Goal: Check status: Check status

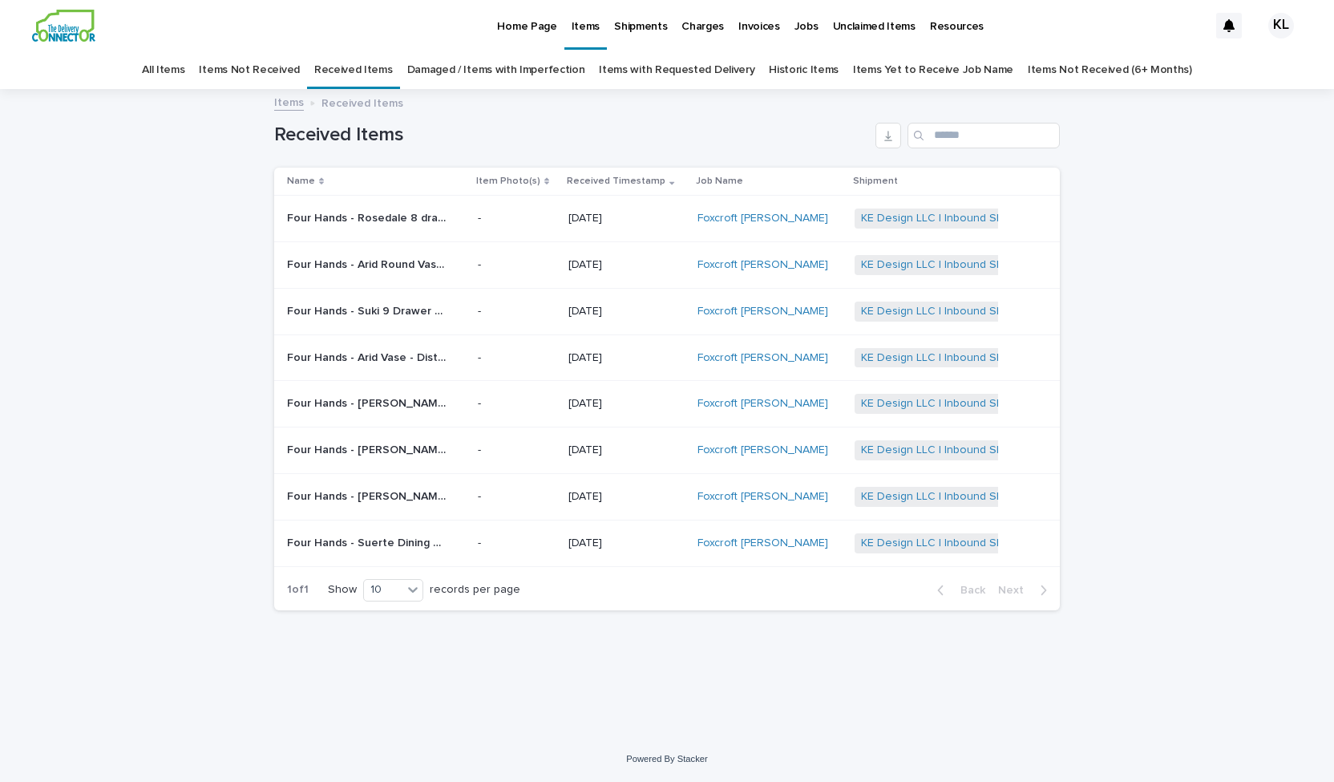
click at [648, 217] on p "[DATE]" at bounding box center [626, 219] width 116 height 14
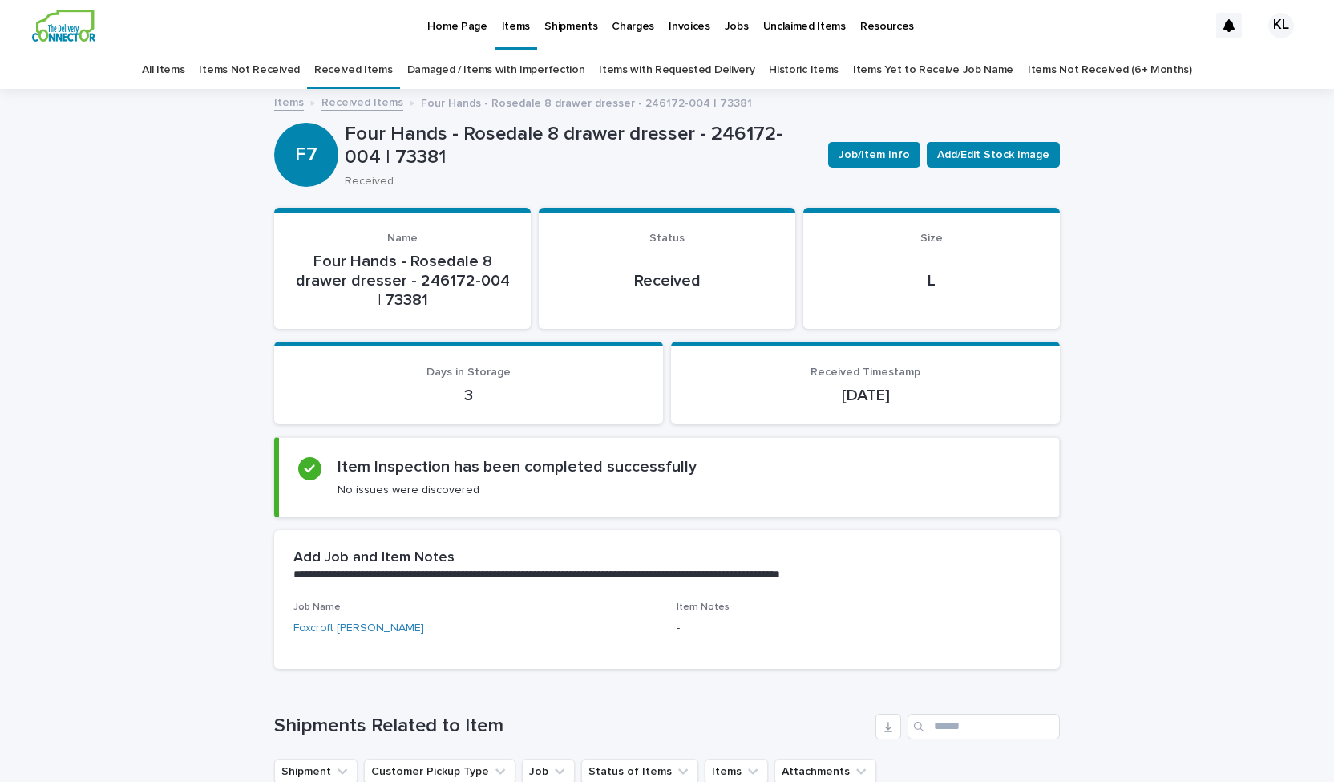
click at [372, 69] on link "Received Items" at bounding box center [353, 70] width 79 height 38
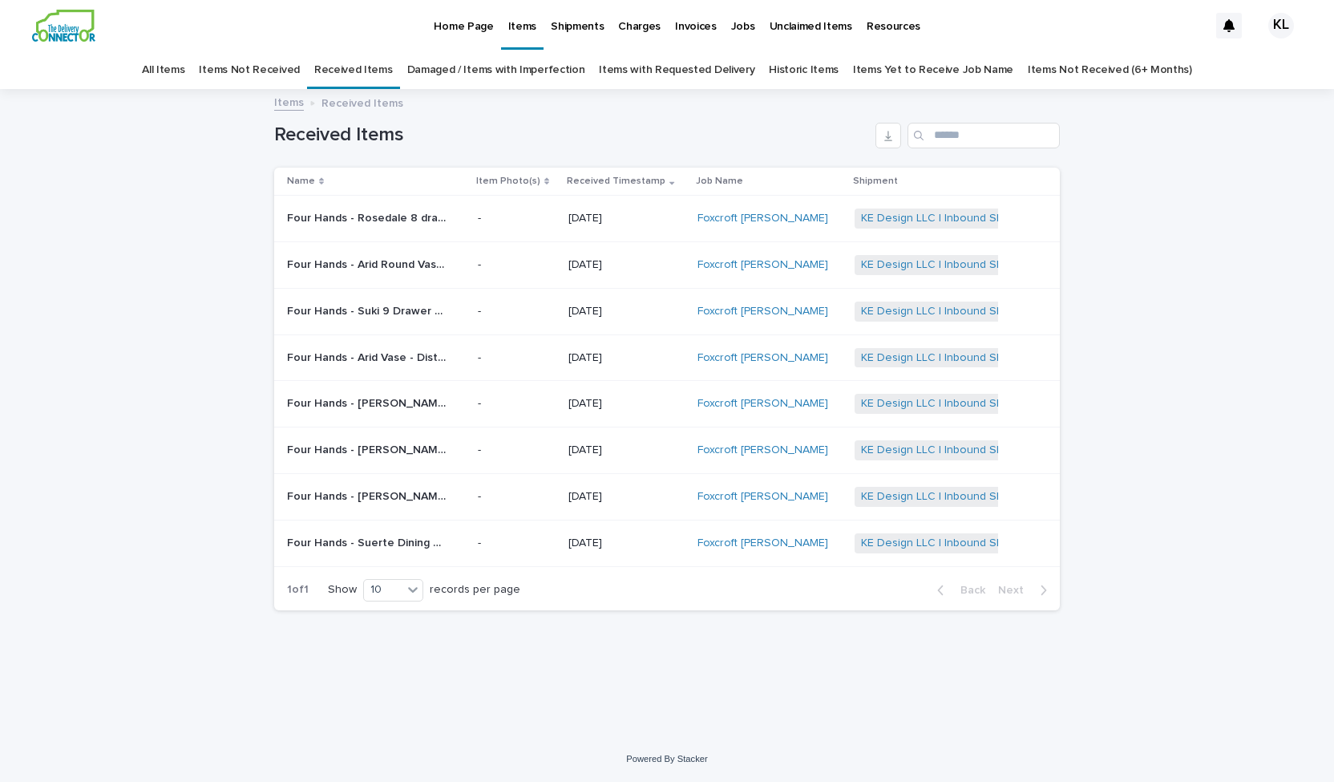
click at [625, 218] on p "[DATE]" at bounding box center [626, 219] width 116 height 14
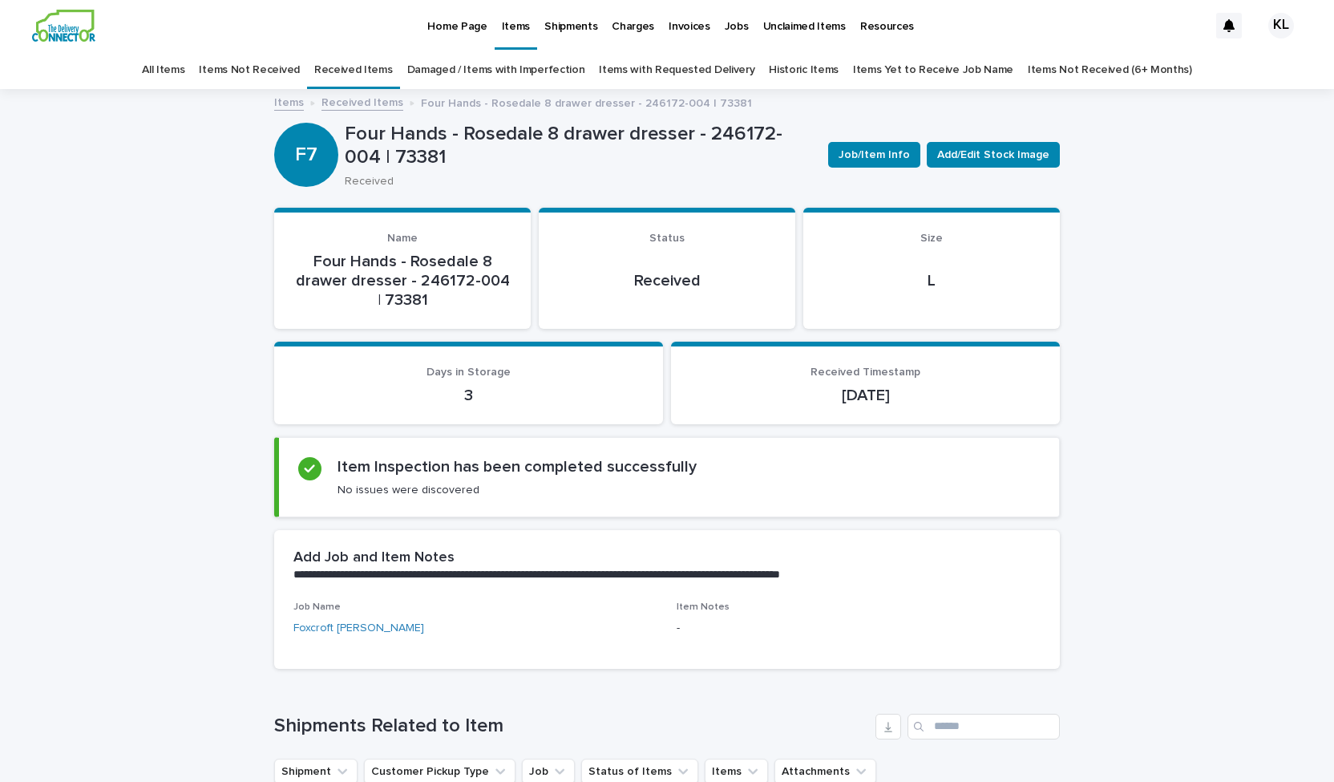
click at [679, 71] on link "Items with Requested Delivery" at bounding box center [677, 70] width 156 height 38
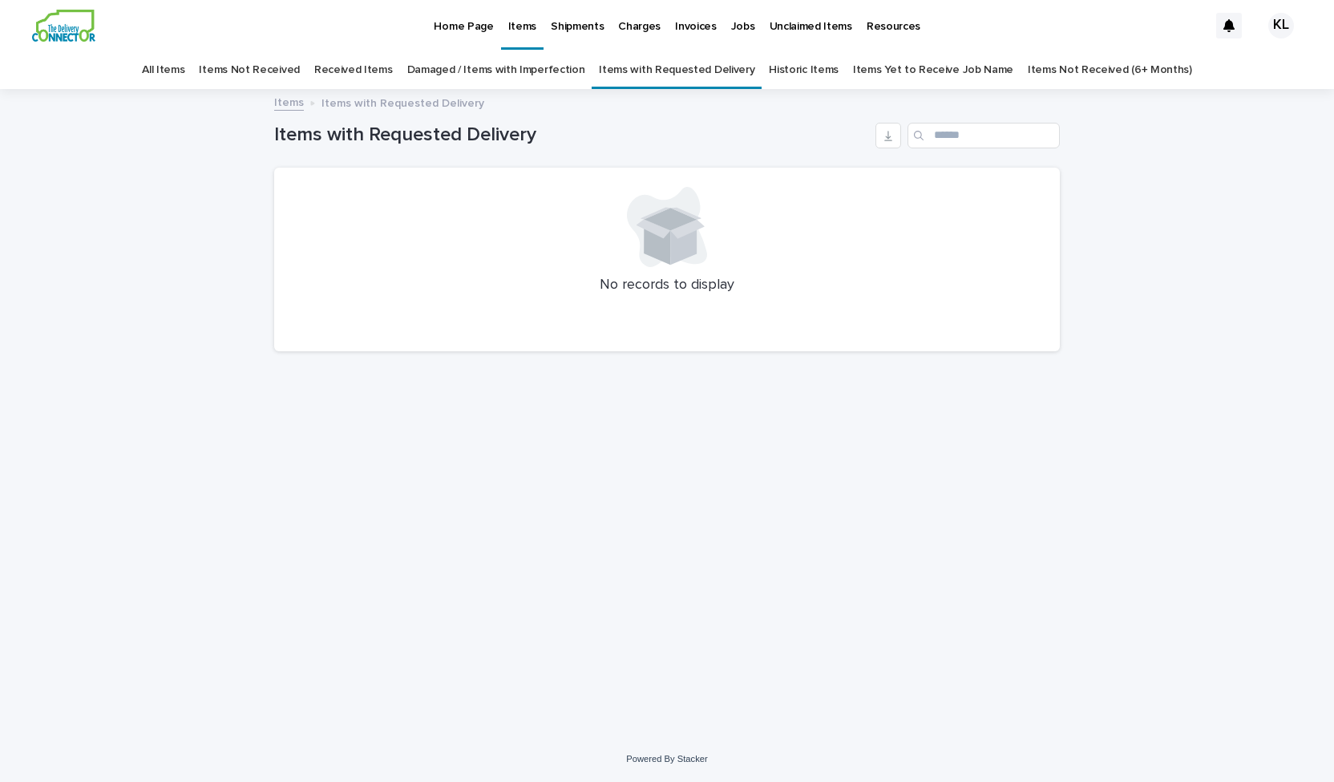
click at [393, 69] on link "Received Items" at bounding box center [353, 70] width 79 height 38
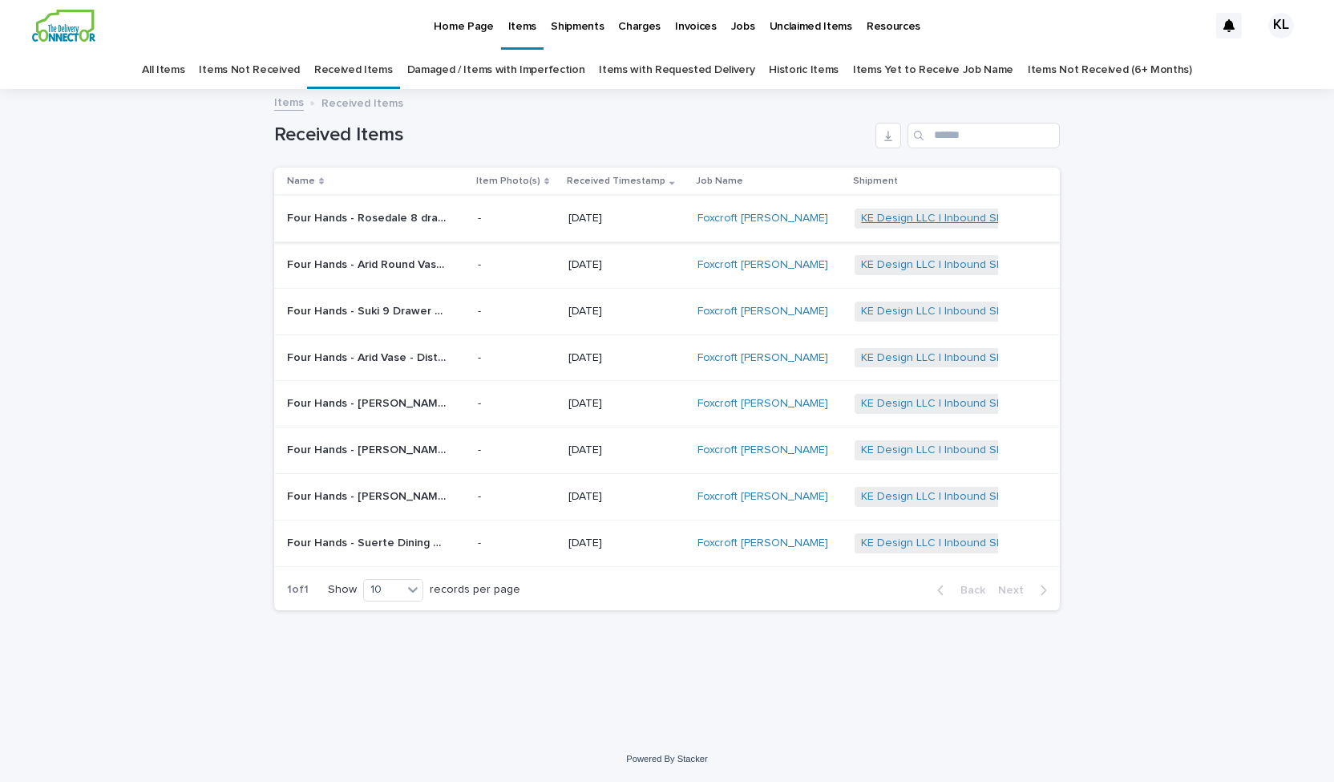
click at [956, 218] on link "KE Design LLC | Inbound Shipment | 24118" at bounding box center [967, 219] width 213 height 14
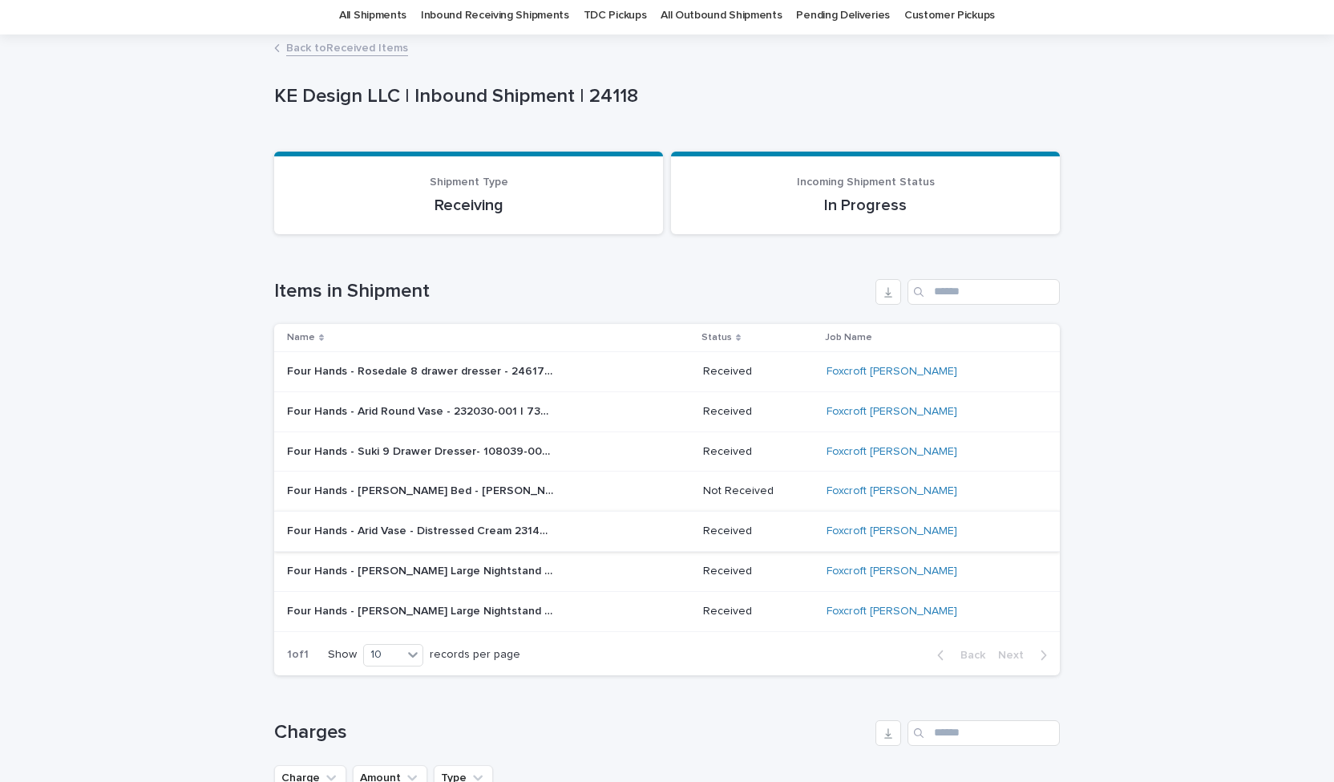
scroll to position [80, 0]
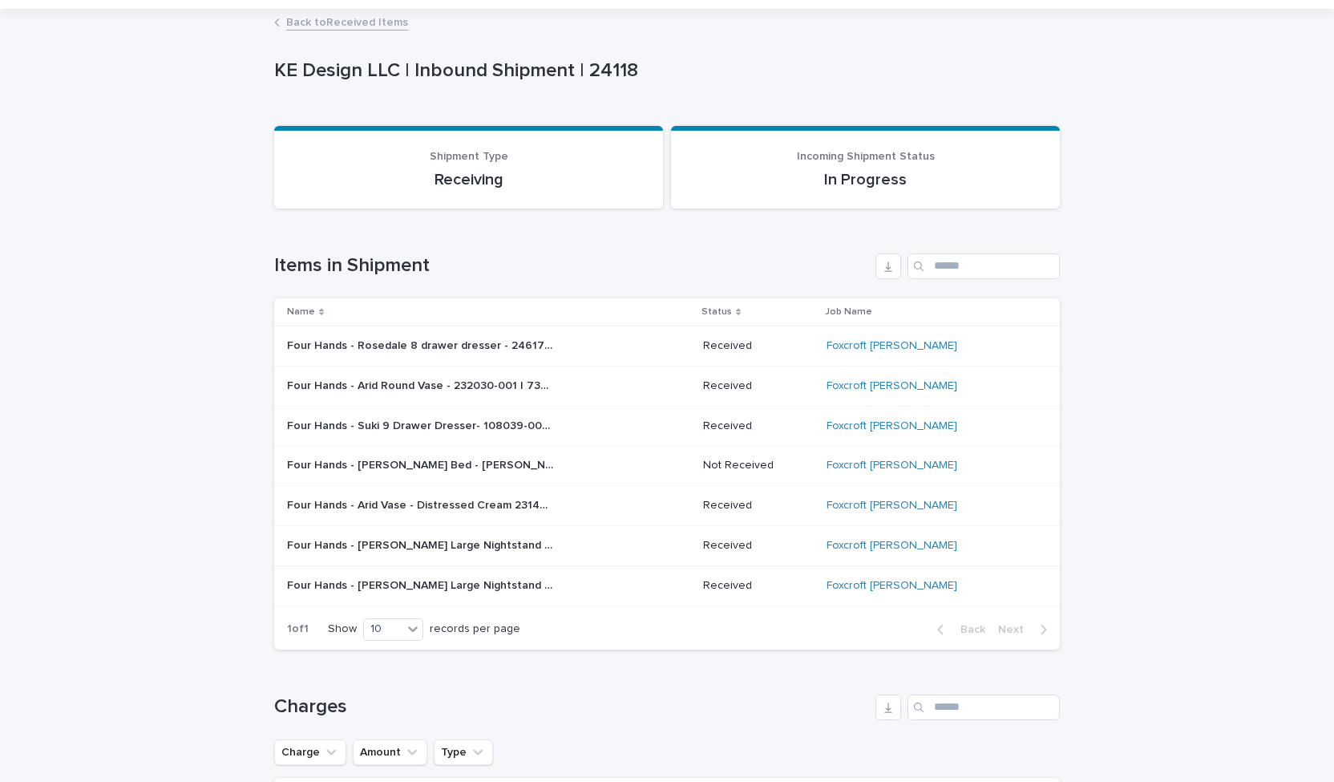
click at [540, 584] on p "Four Hands - [PERSON_NAME] Large Nightstand - Terra Oak Brown - 234690-001 | 73…" at bounding box center [422, 584] width 270 height 17
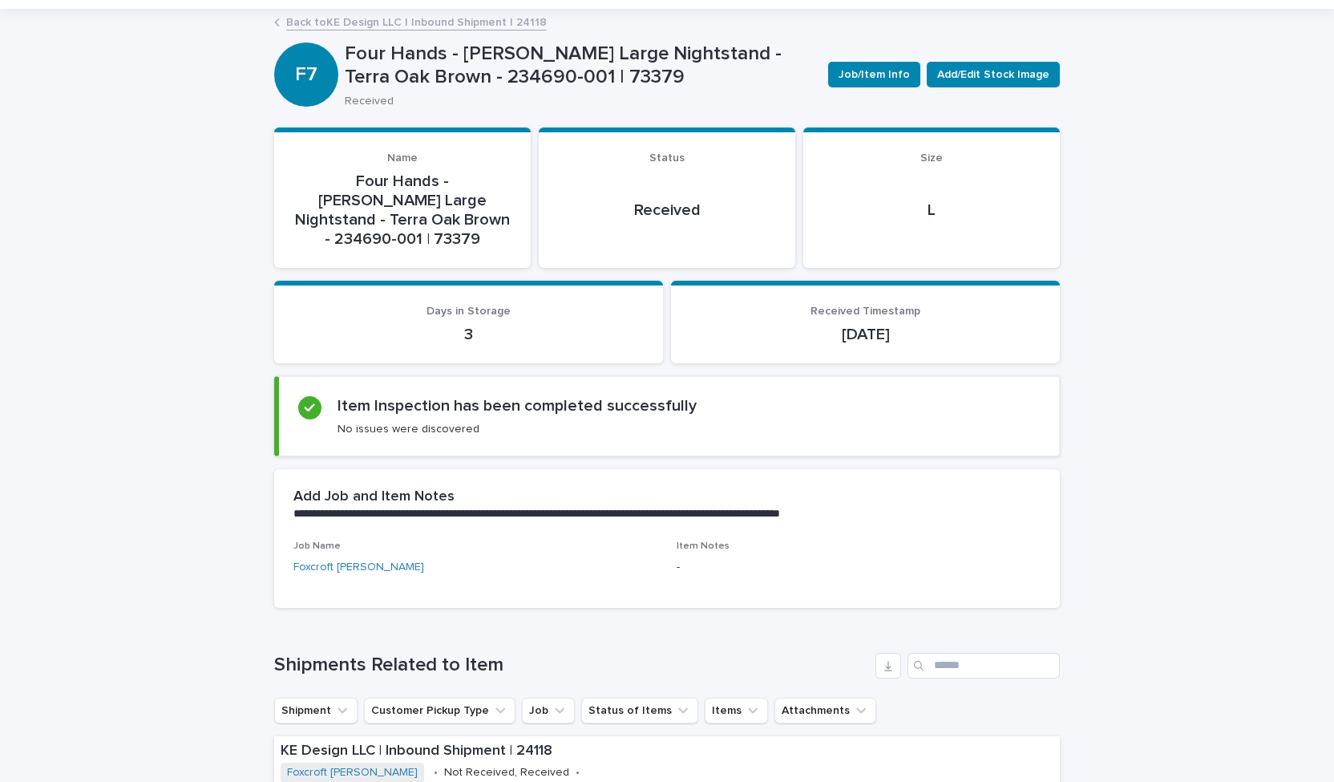
scroll to position [241, 0]
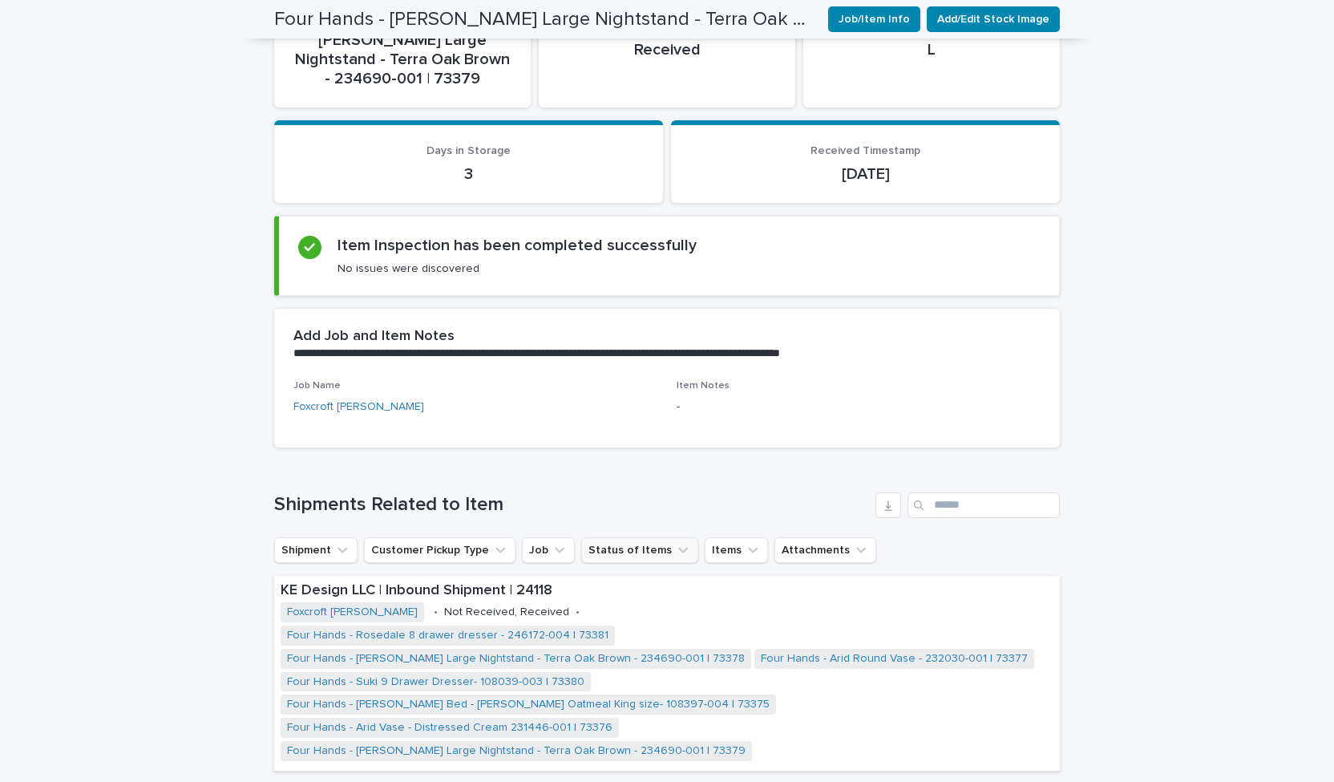
click at [675, 542] on icon "Status of Items" at bounding box center [683, 550] width 16 height 16
click at [666, 493] on h1 "Shipments Related to Item" at bounding box center [571, 504] width 595 height 23
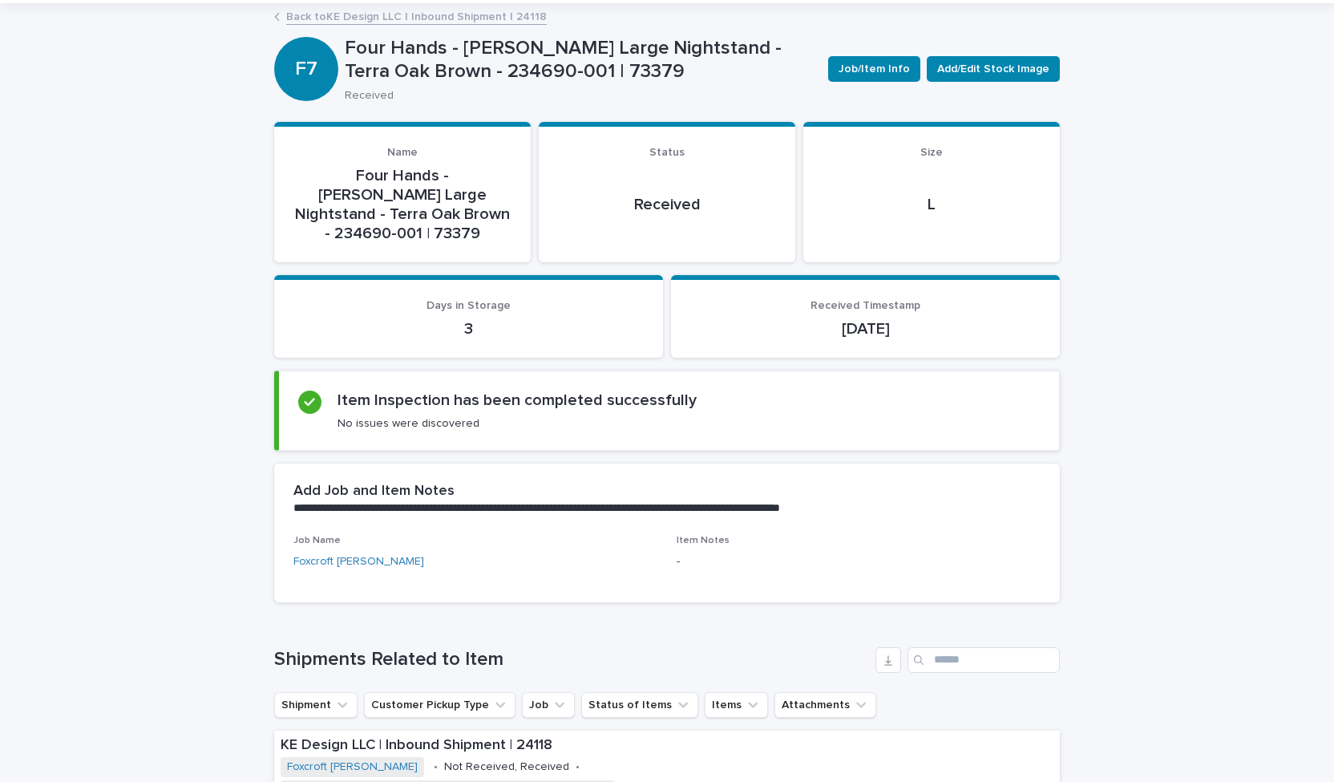
scroll to position [0, 0]
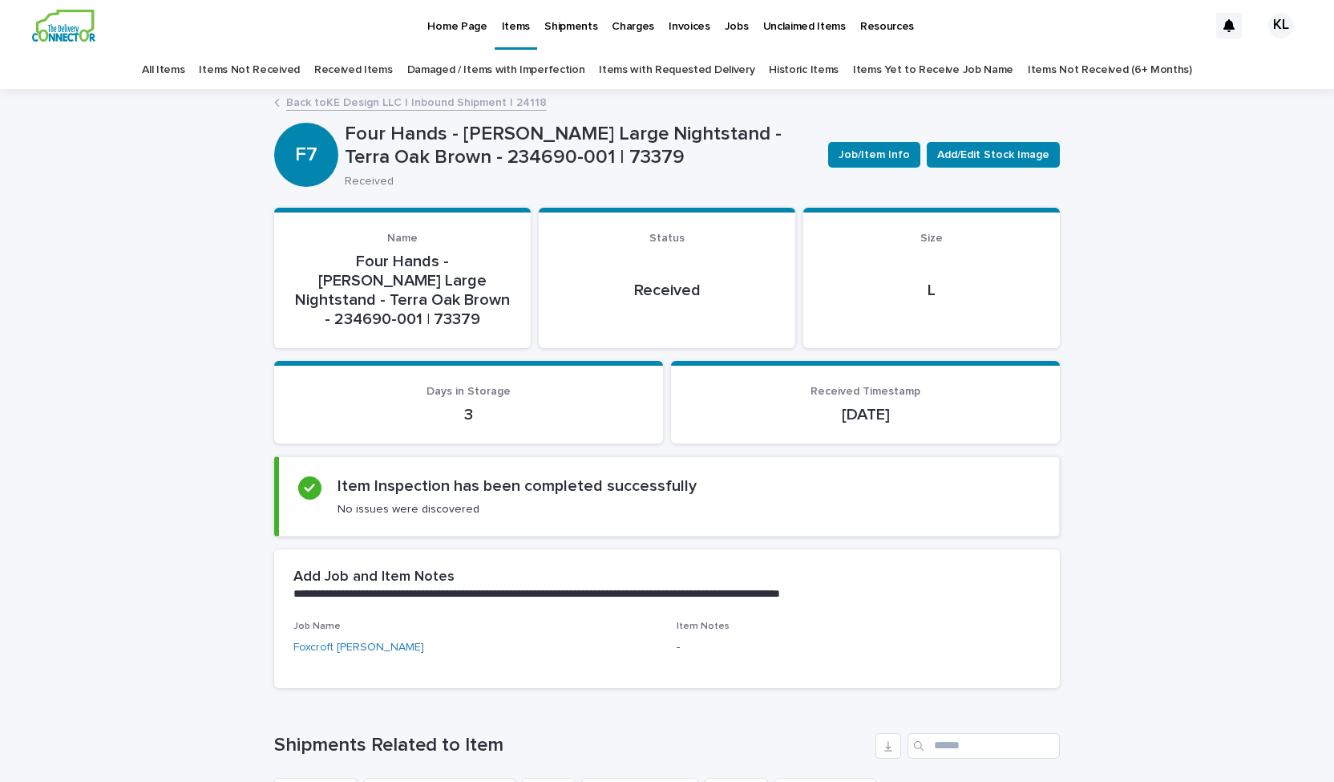
click at [560, 29] on p "Shipments" at bounding box center [570, 17] width 53 height 34
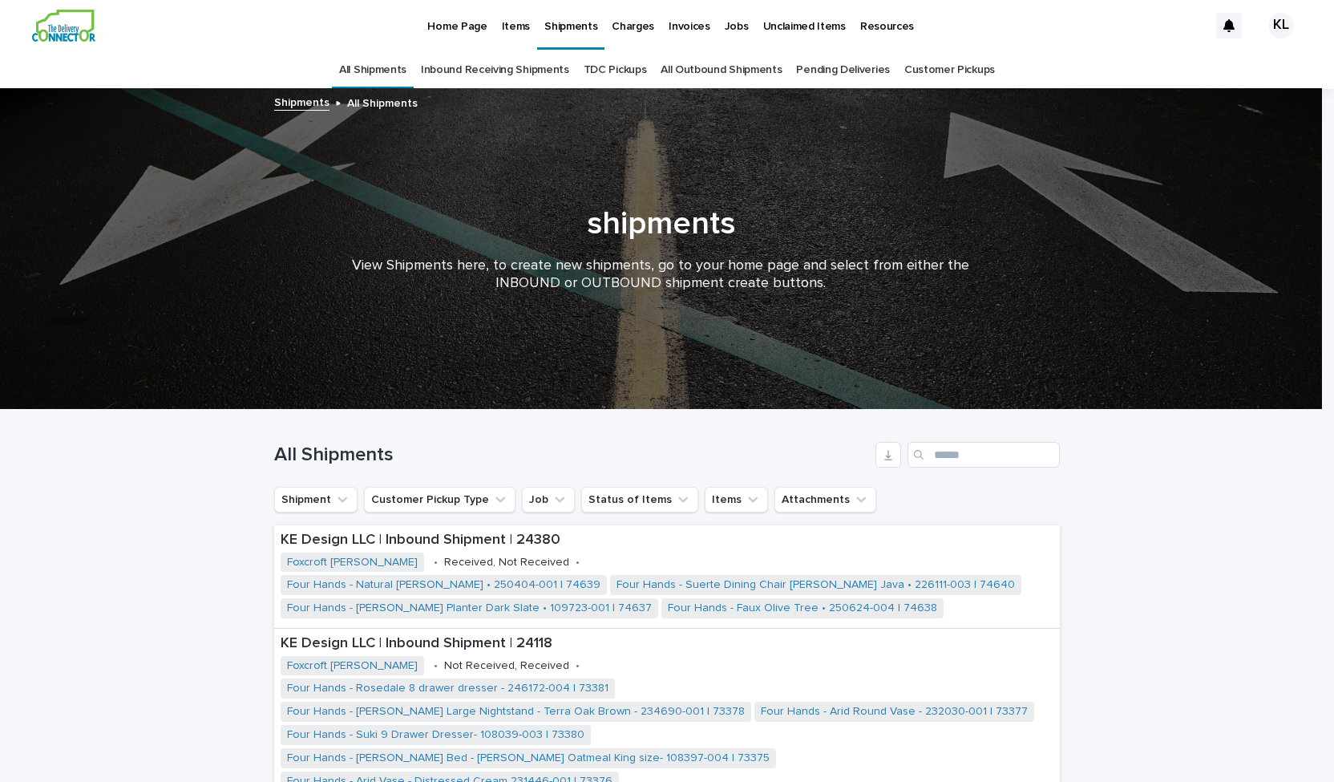
click at [839, 68] on link "Pending Deliveries" at bounding box center [842, 70] width 93 height 38
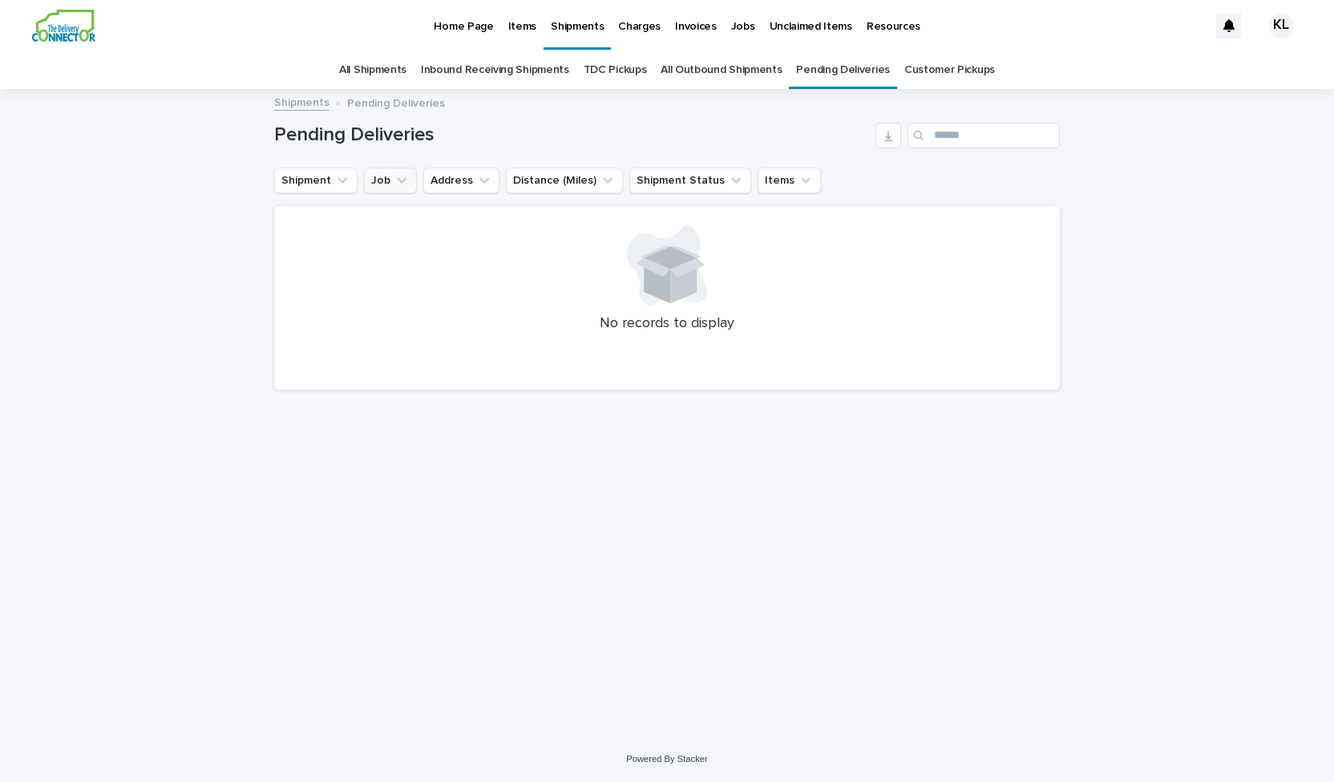
click at [398, 184] on icon "Job" at bounding box center [402, 180] width 16 height 16
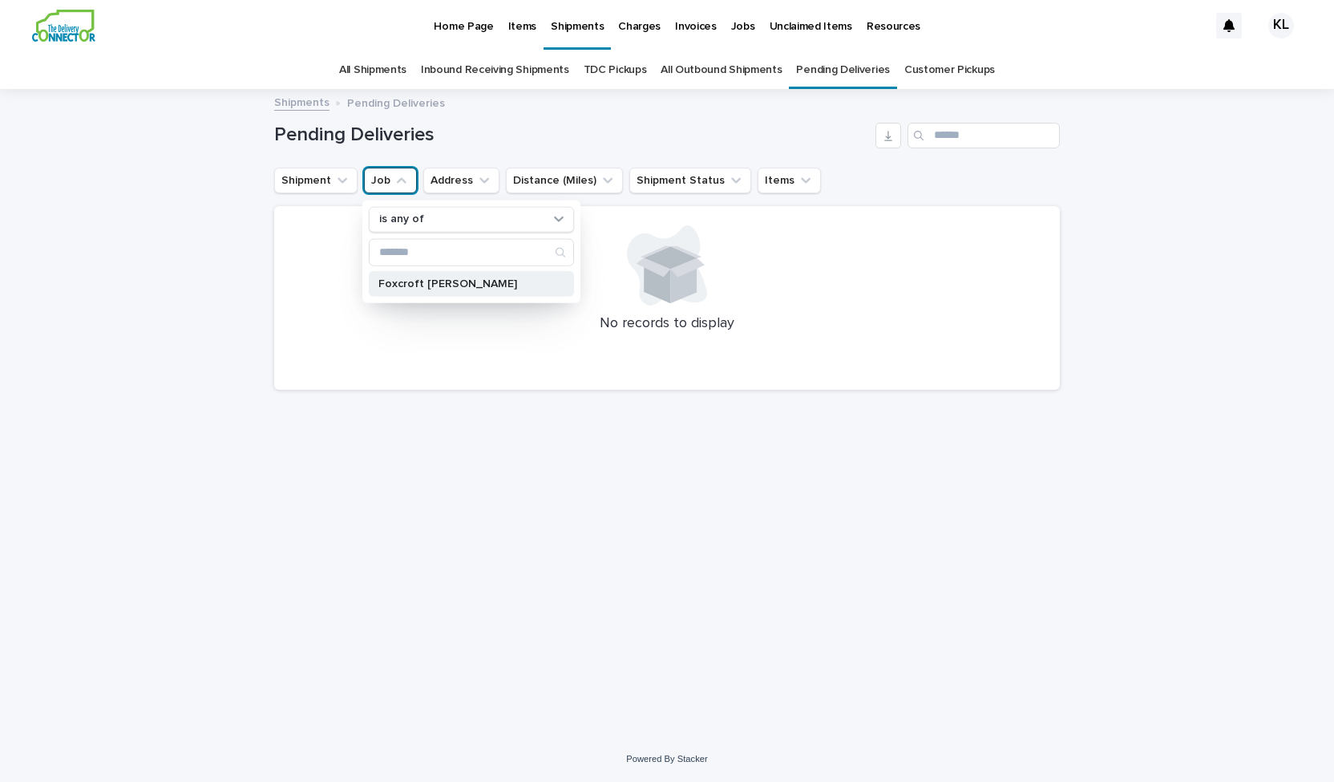
click at [429, 281] on p "Foxcroft [PERSON_NAME]" at bounding box center [463, 282] width 170 height 11
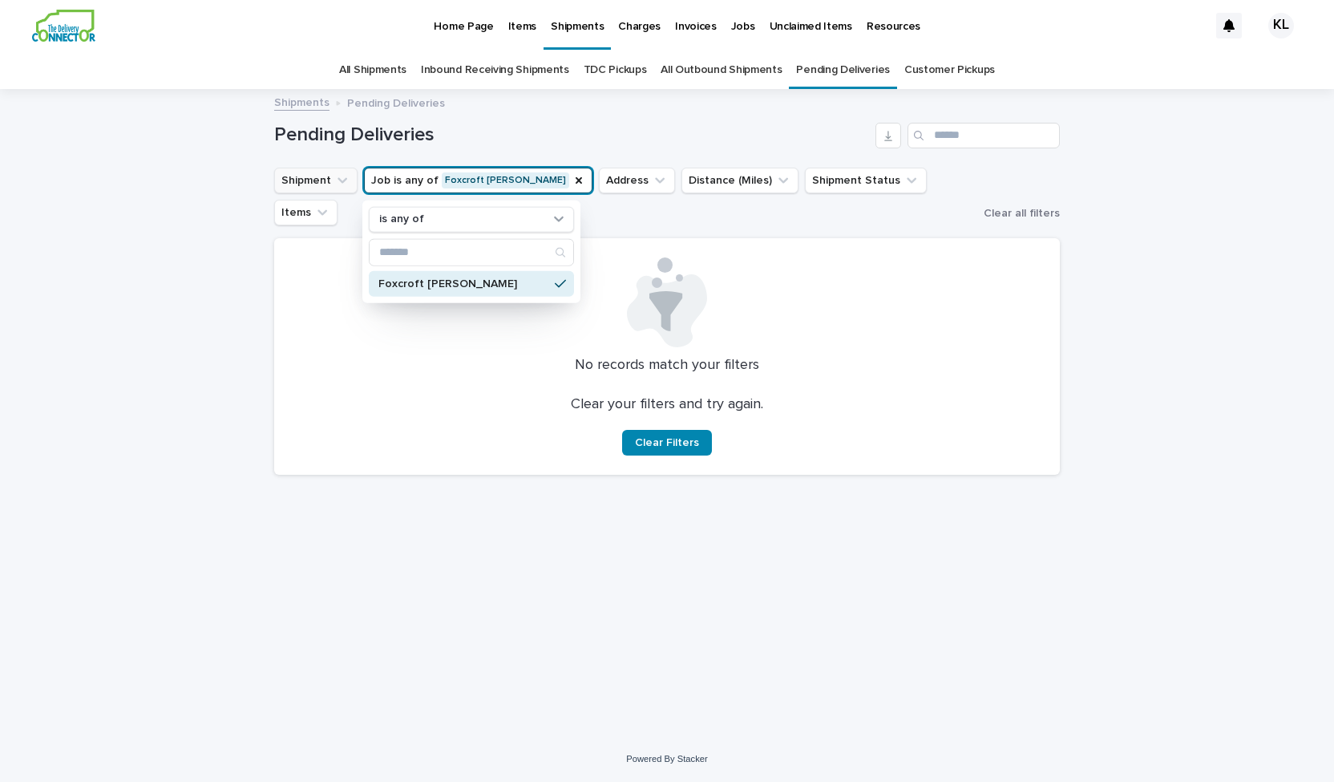
click at [338, 177] on icon "Shipment" at bounding box center [343, 180] width 10 height 6
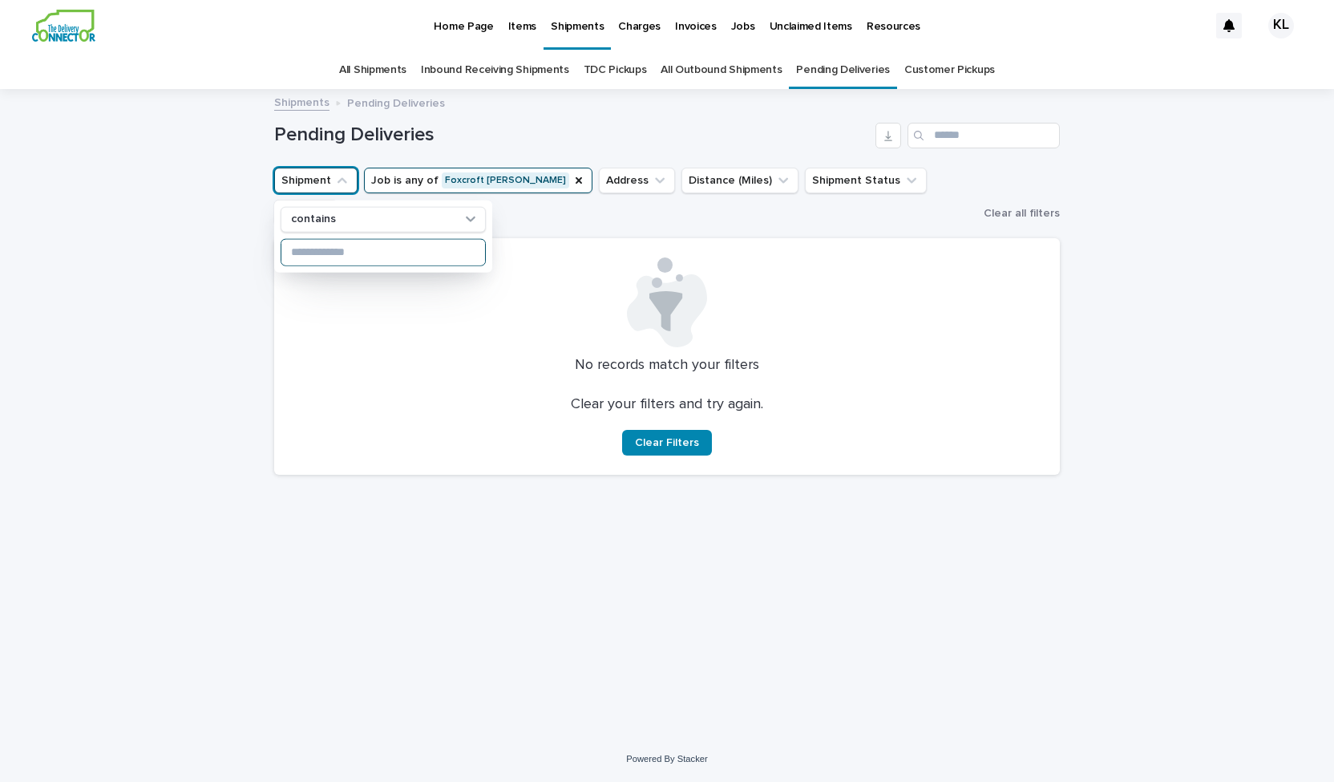
click at [354, 252] on input at bounding box center [383, 252] width 204 height 26
type input "********"
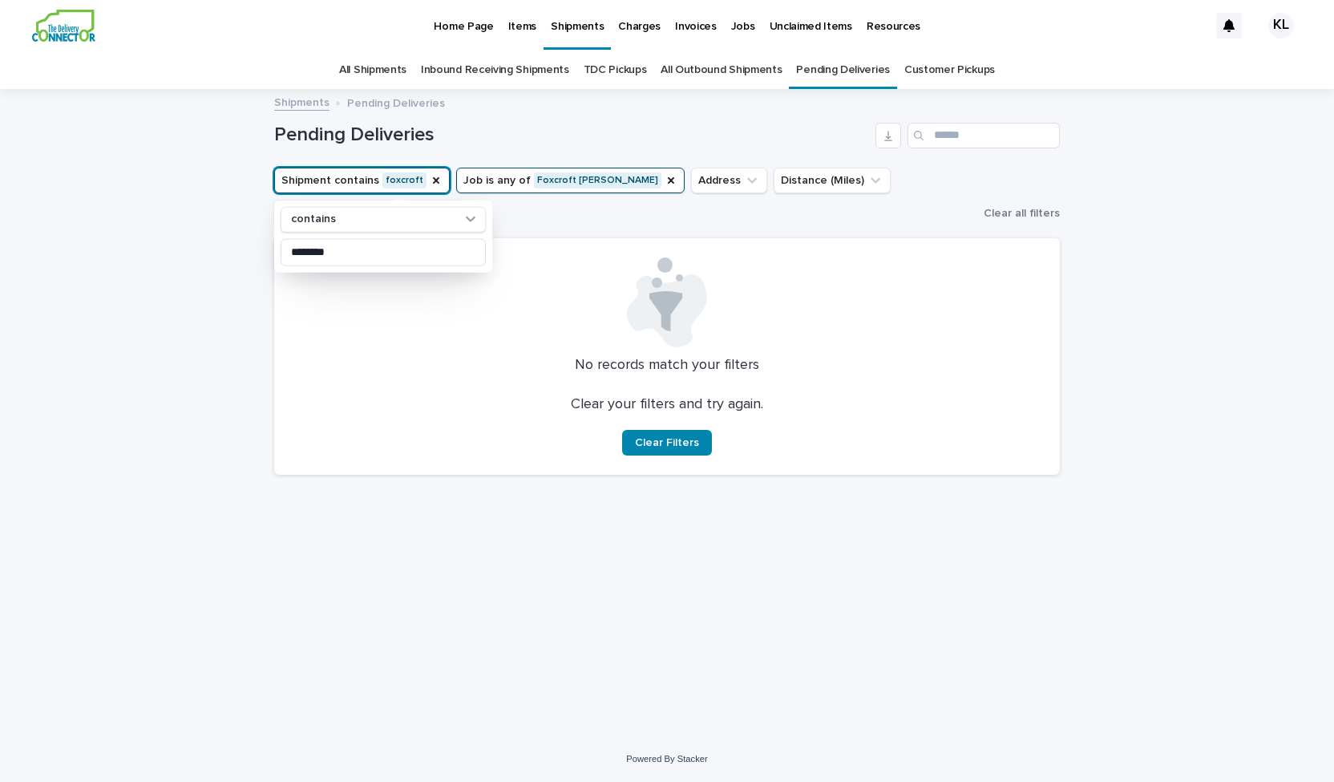
click at [388, 319] on div at bounding box center [666, 302] width 747 height 90
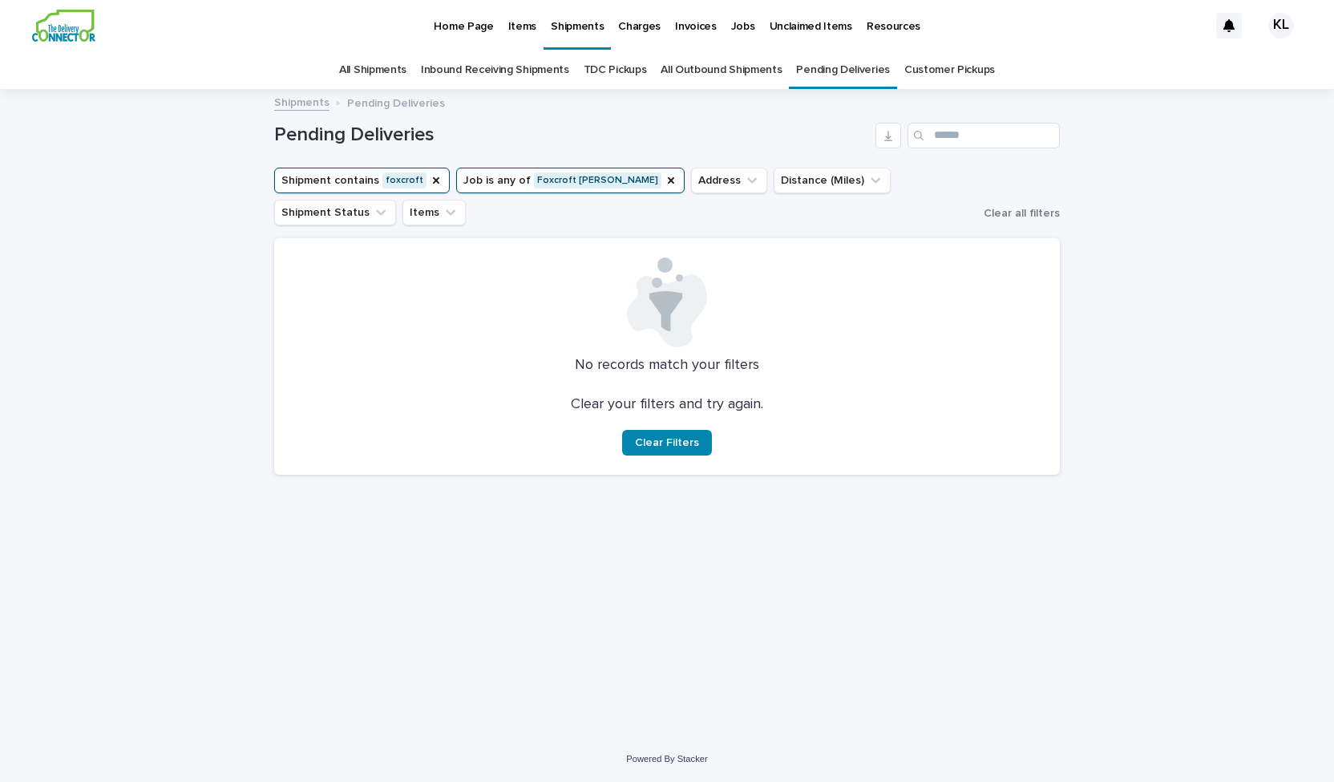
click at [502, 70] on link "Inbound Receiving Shipments" at bounding box center [495, 70] width 148 height 38
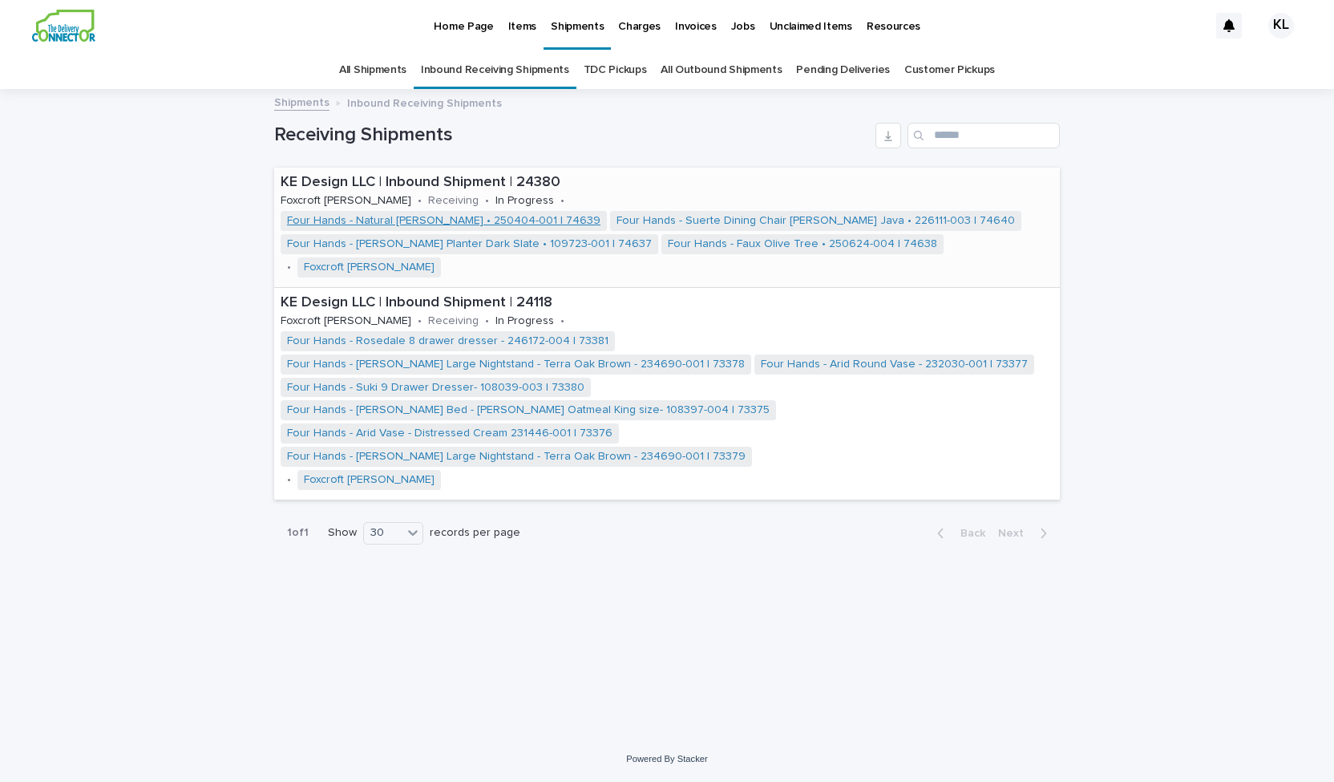
click at [454, 219] on link "Four Hands - Natural [PERSON_NAME] • 250404-001 | 74639" at bounding box center [444, 221] width 314 height 14
click at [518, 29] on p "Items" at bounding box center [522, 17] width 28 height 34
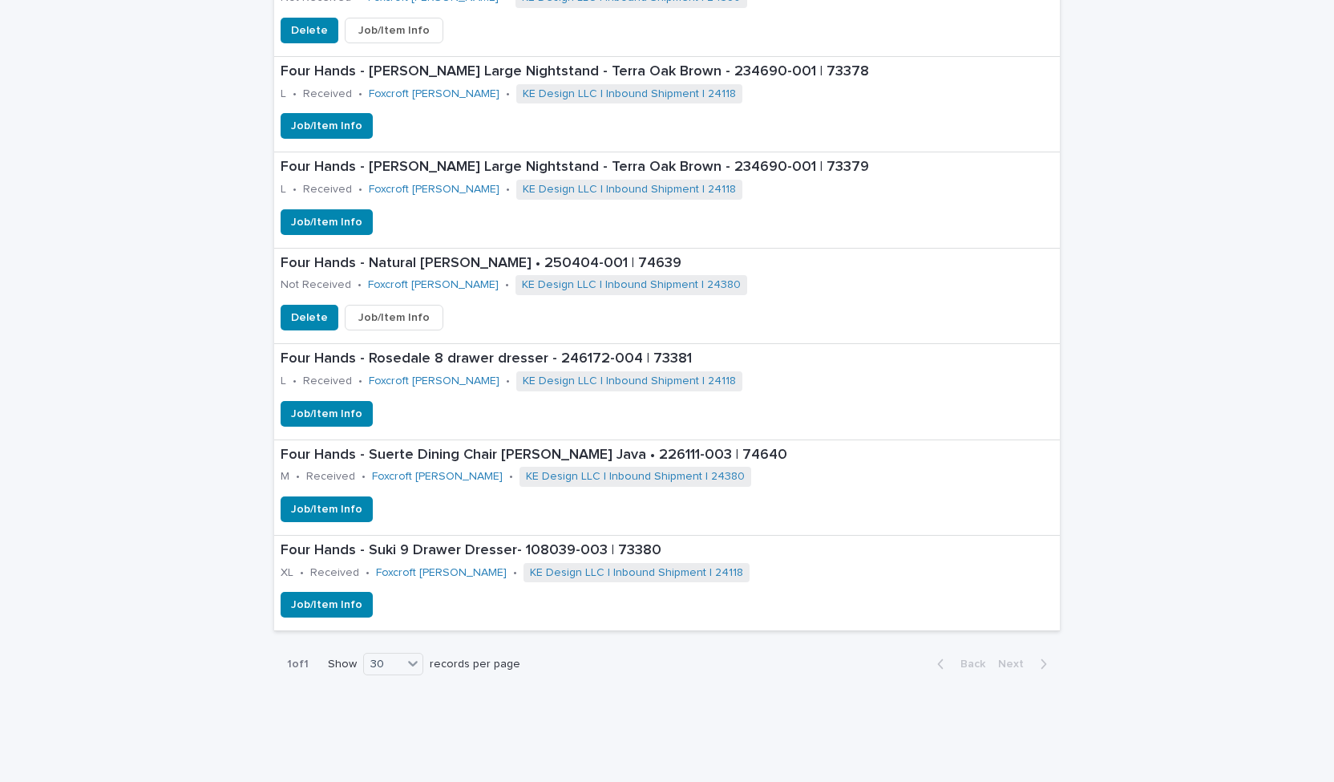
scroll to position [1164, 0]
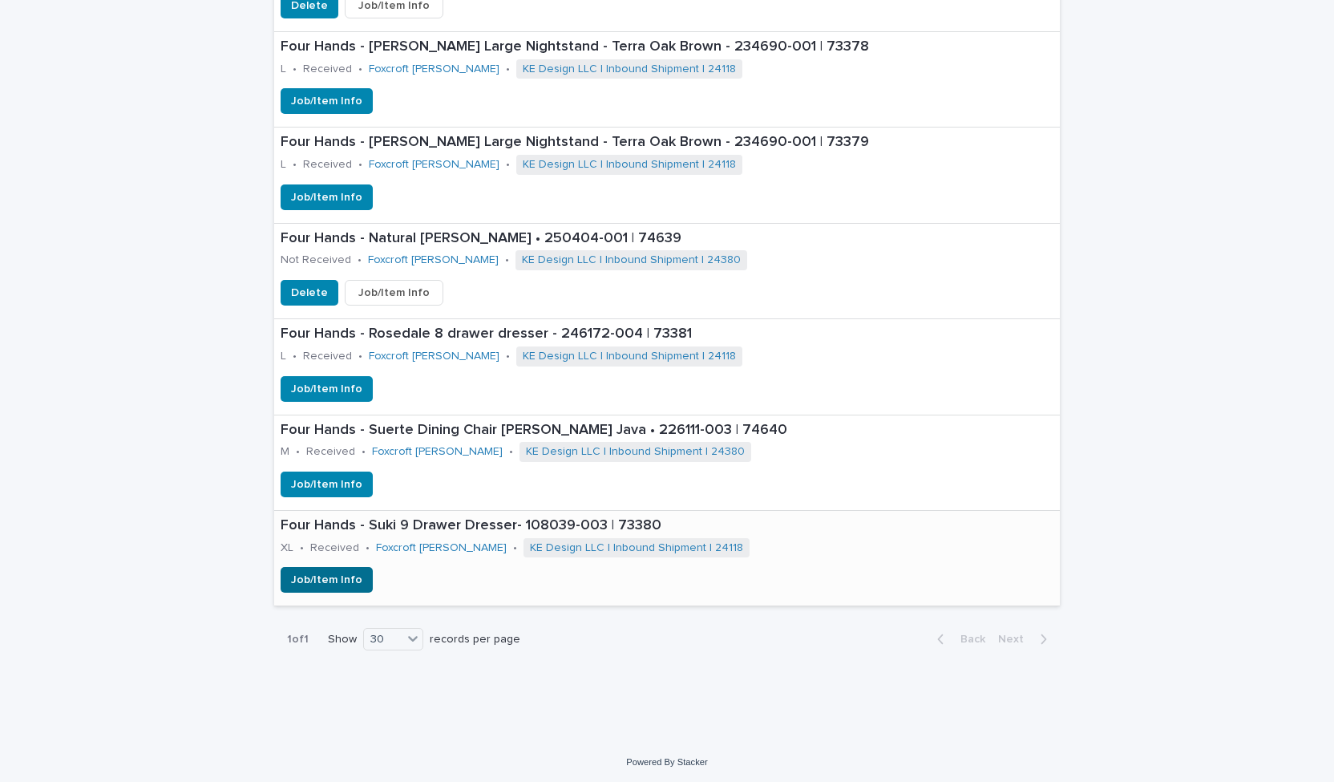
click at [326, 572] on span "Job/Item Info" at bounding box center [326, 580] width 71 height 16
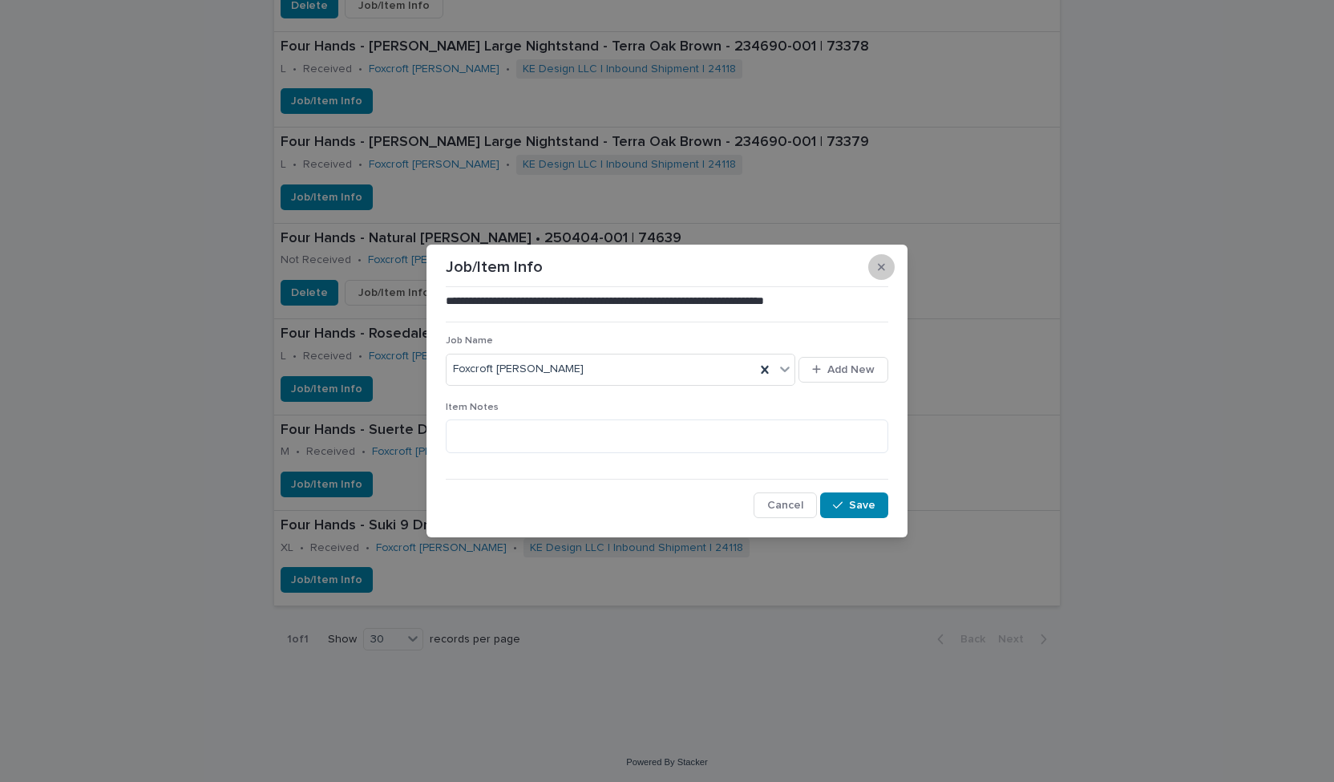
click at [888, 267] on button "button" at bounding box center [881, 267] width 26 height 26
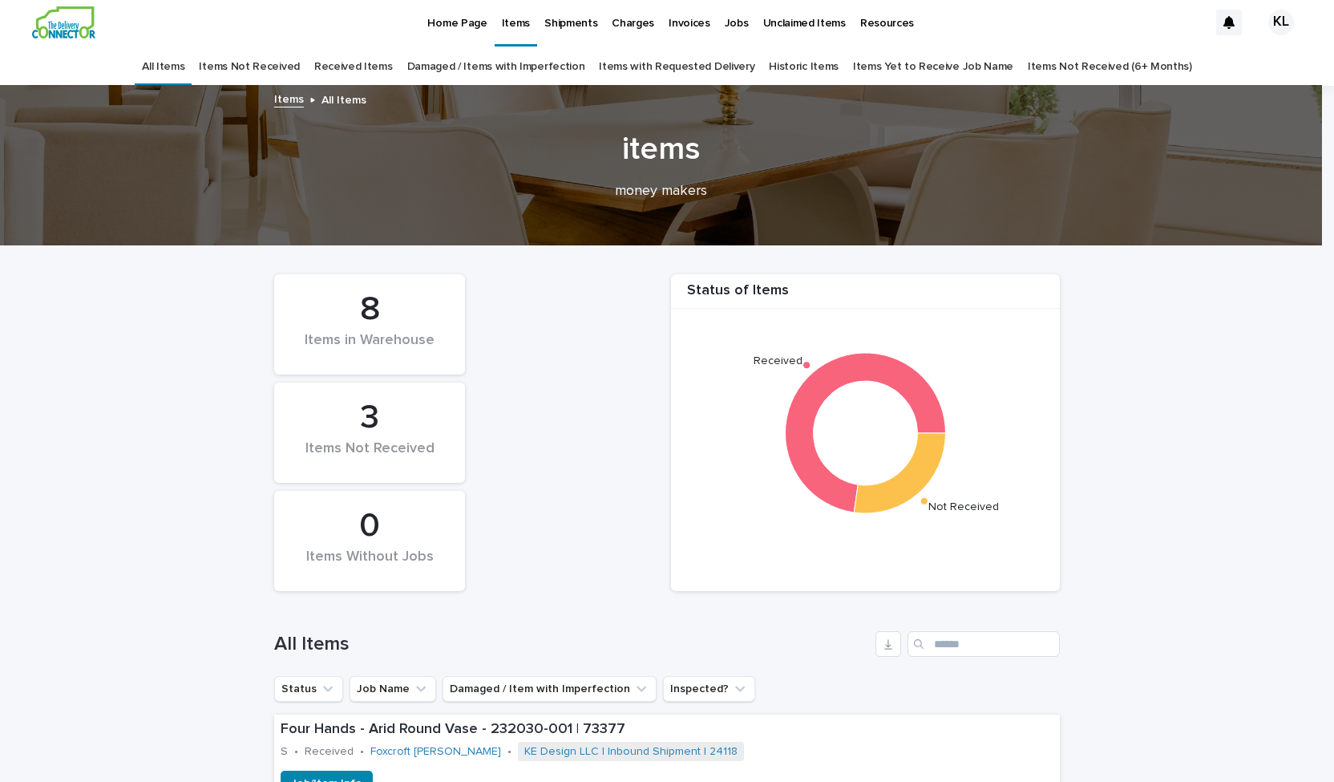
scroll to position [0, 0]
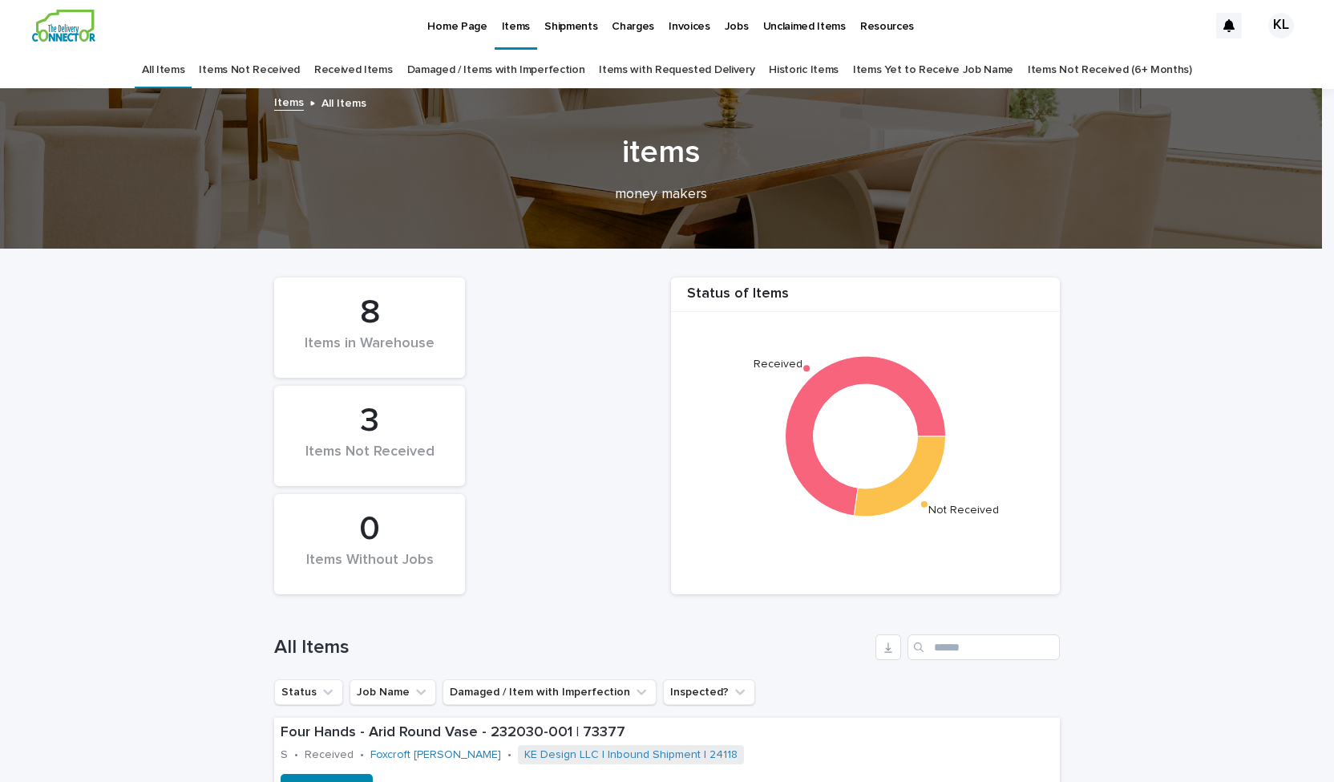
click at [877, 25] on p "Resources" at bounding box center [887, 17] width 54 height 34
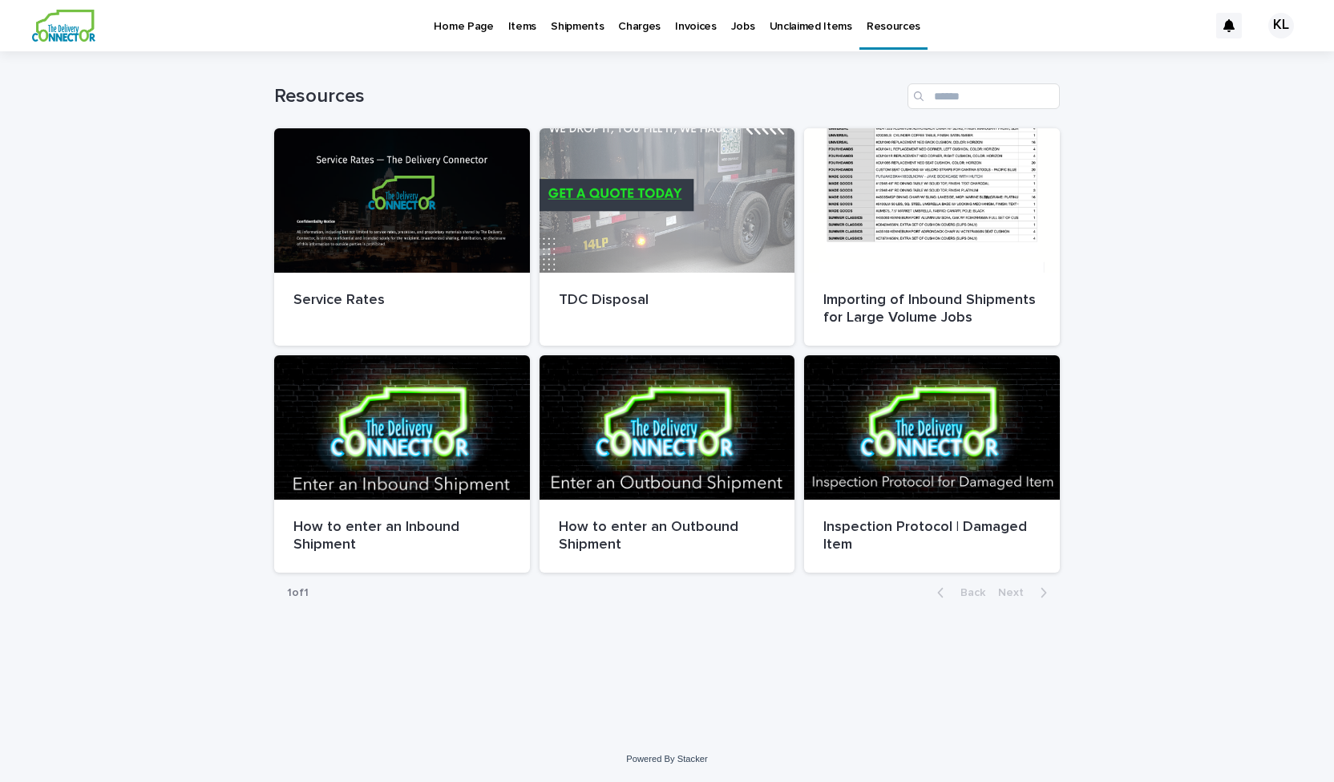
click at [465, 27] on p "Home Page" at bounding box center [463, 17] width 59 height 34
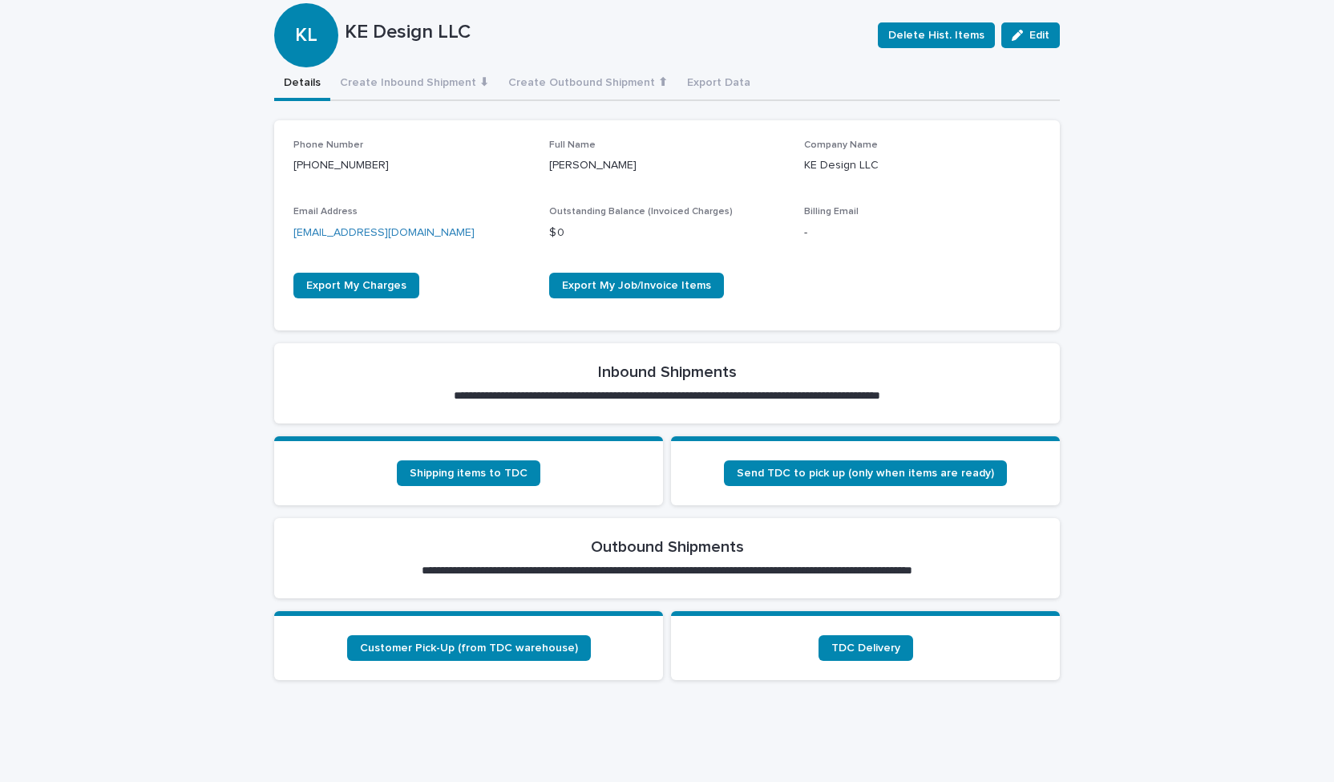
scroll to position [321, 0]
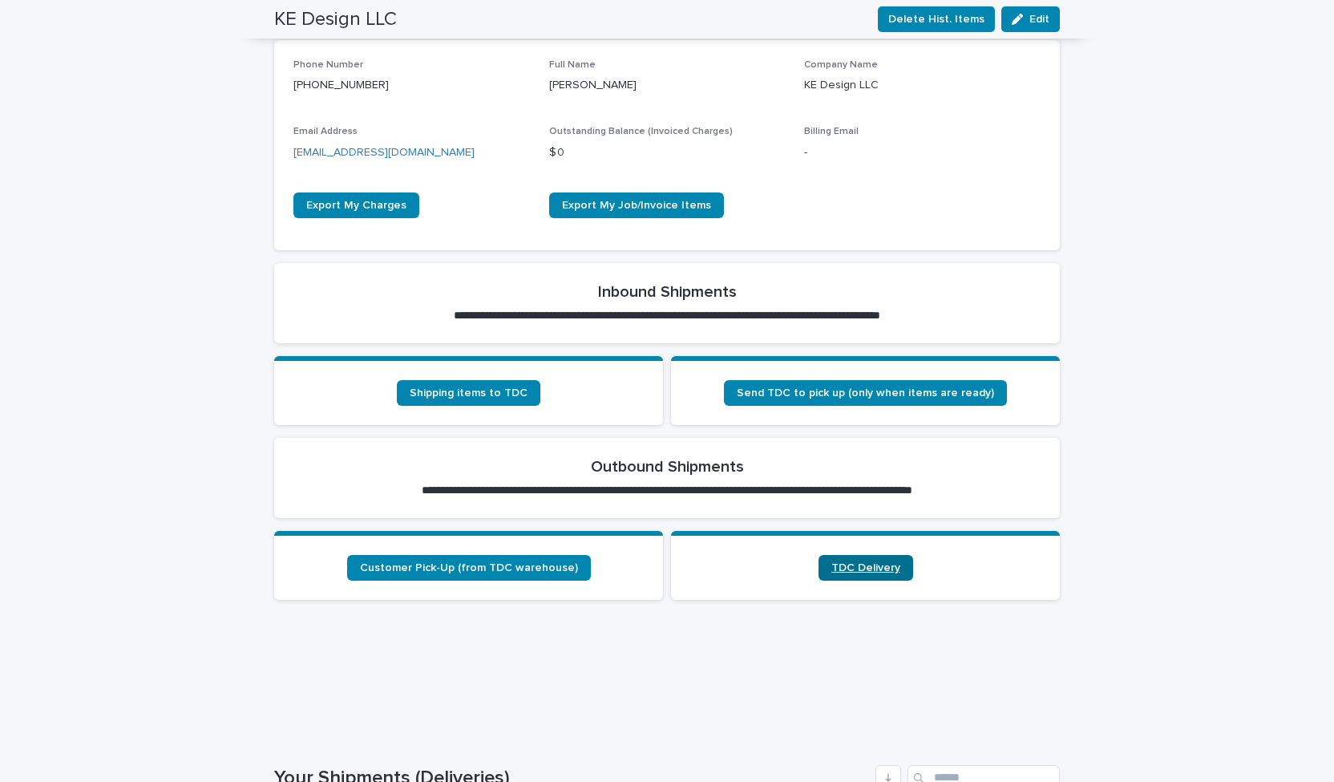
click at [864, 559] on link "TDC Delivery" at bounding box center [866, 568] width 95 height 26
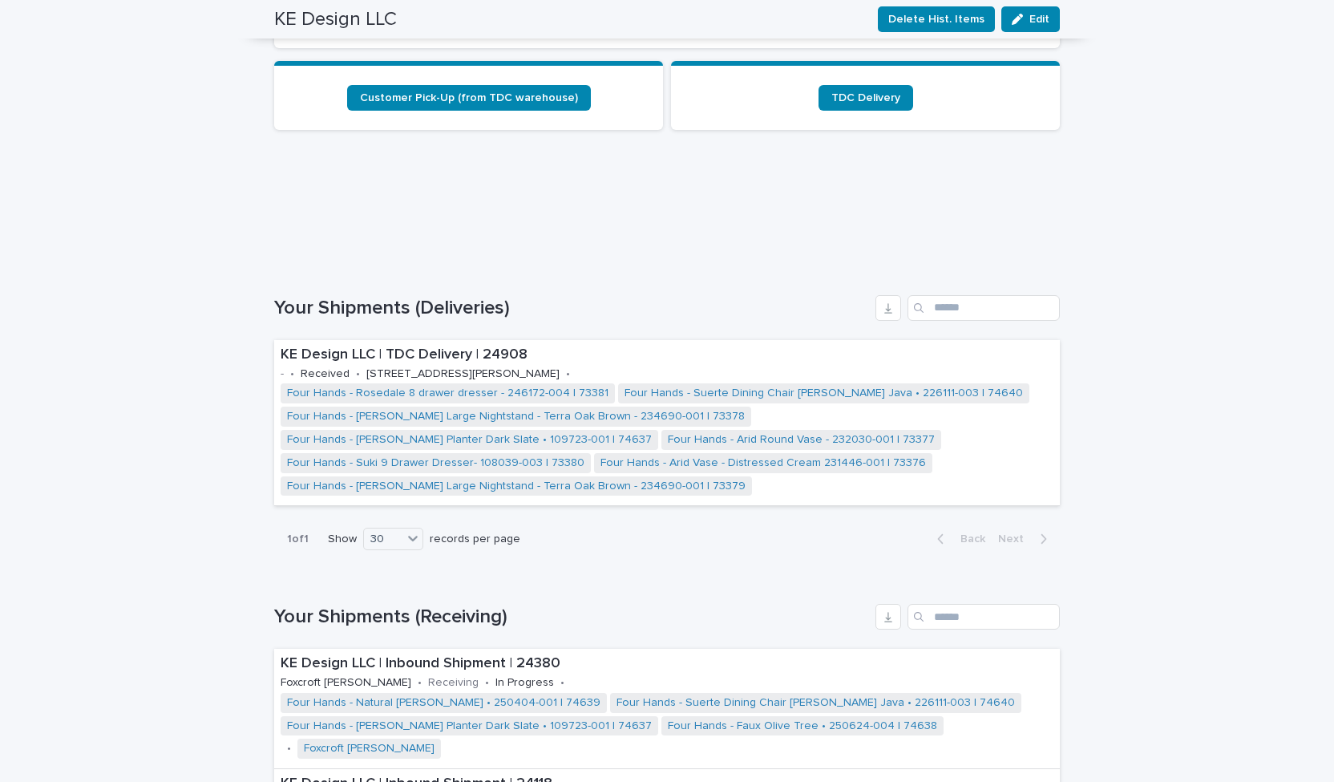
scroll to position [794, 0]
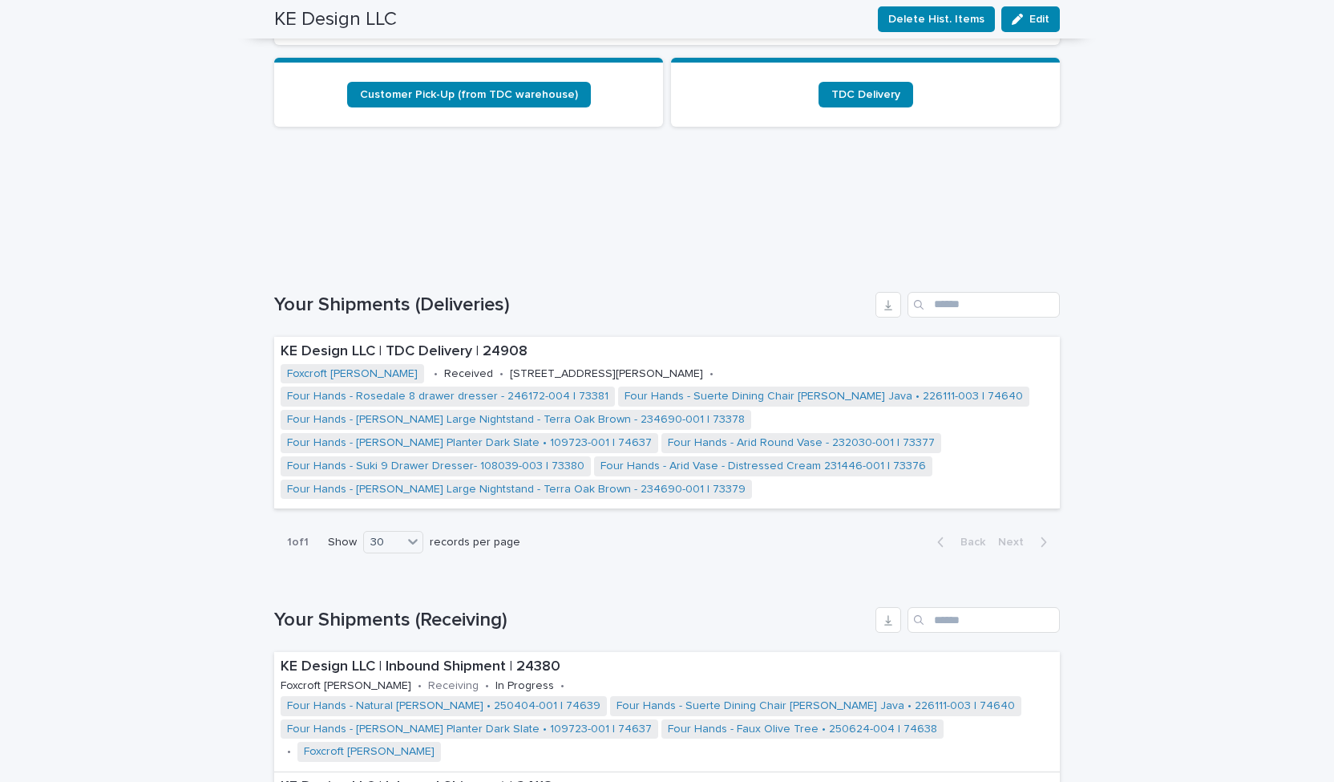
click at [783, 522] on div "1 of 1 Show 30 records per page Back Next" at bounding box center [667, 542] width 786 height 40
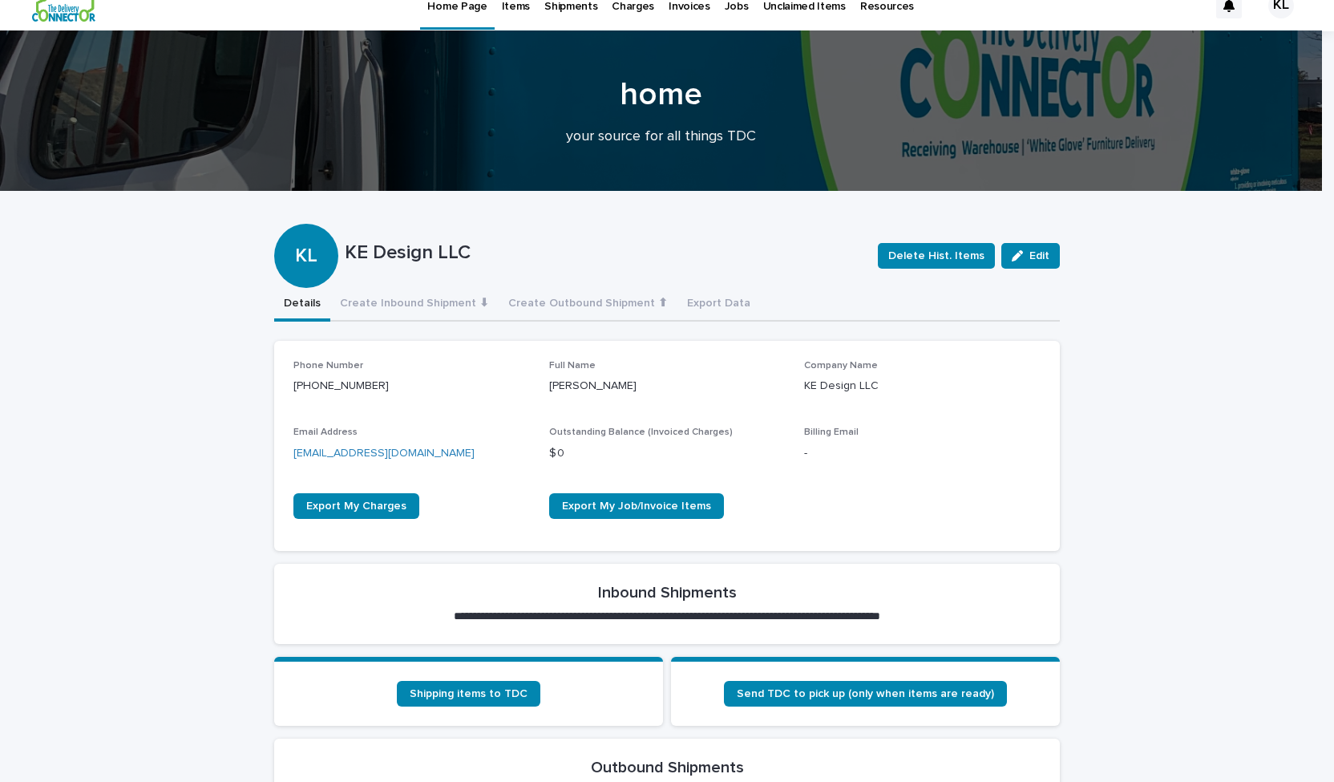
scroll to position [0, 0]
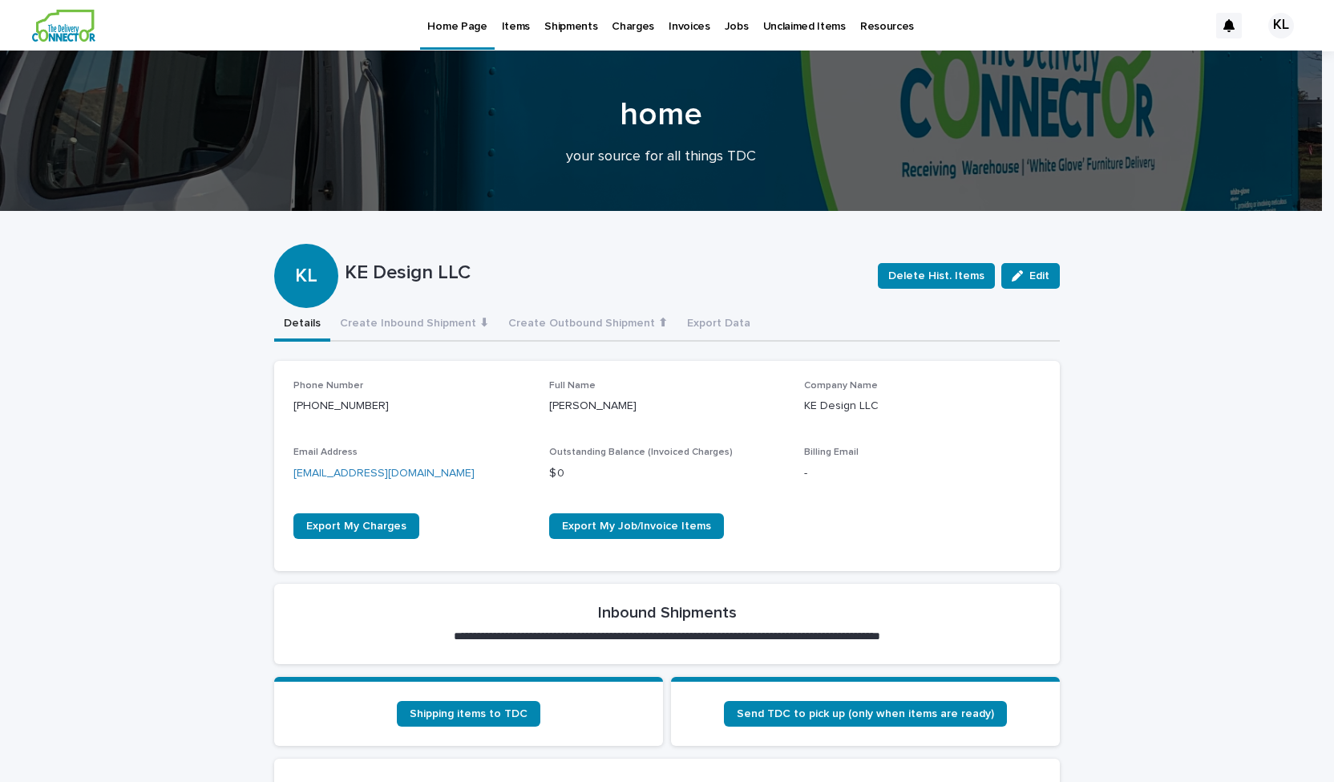
click at [568, 28] on p "Shipments" at bounding box center [570, 17] width 53 height 34
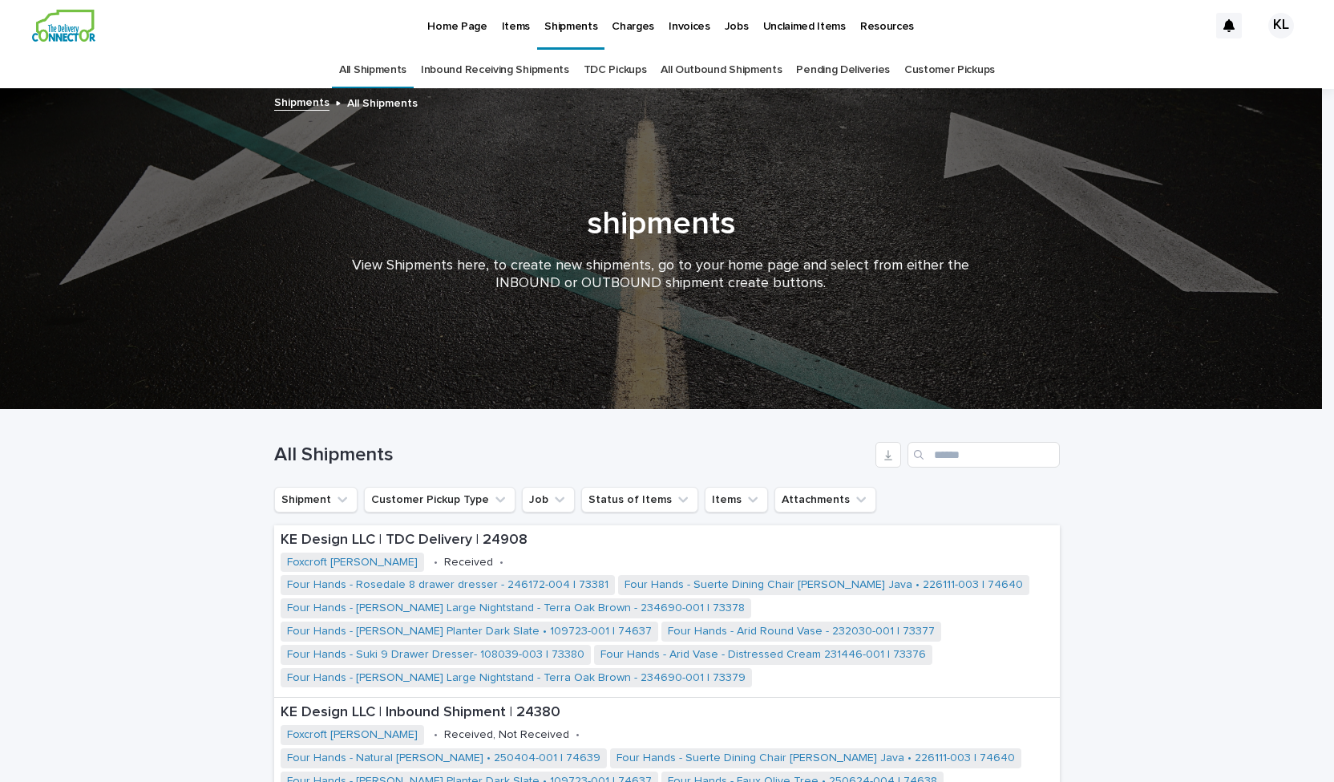
click at [848, 67] on link "Pending Deliveries" at bounding box center [842, 70] width 93 height 38
